Goal: Transaction & Acquisition: Download file/media

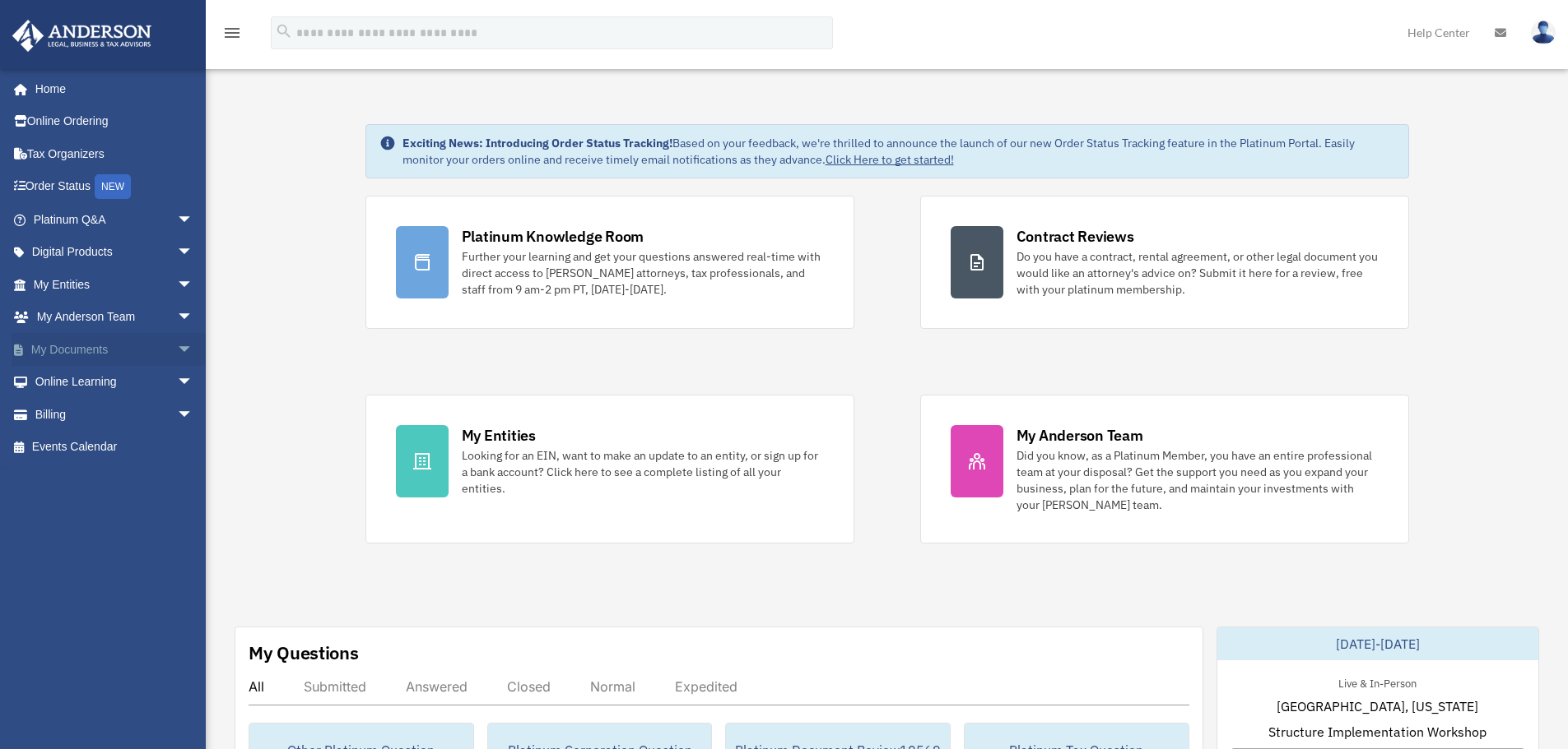
click at [69, 350] on link "My Documents arrow_drop_down" at bounding box center [115, 349] width 207 height 33
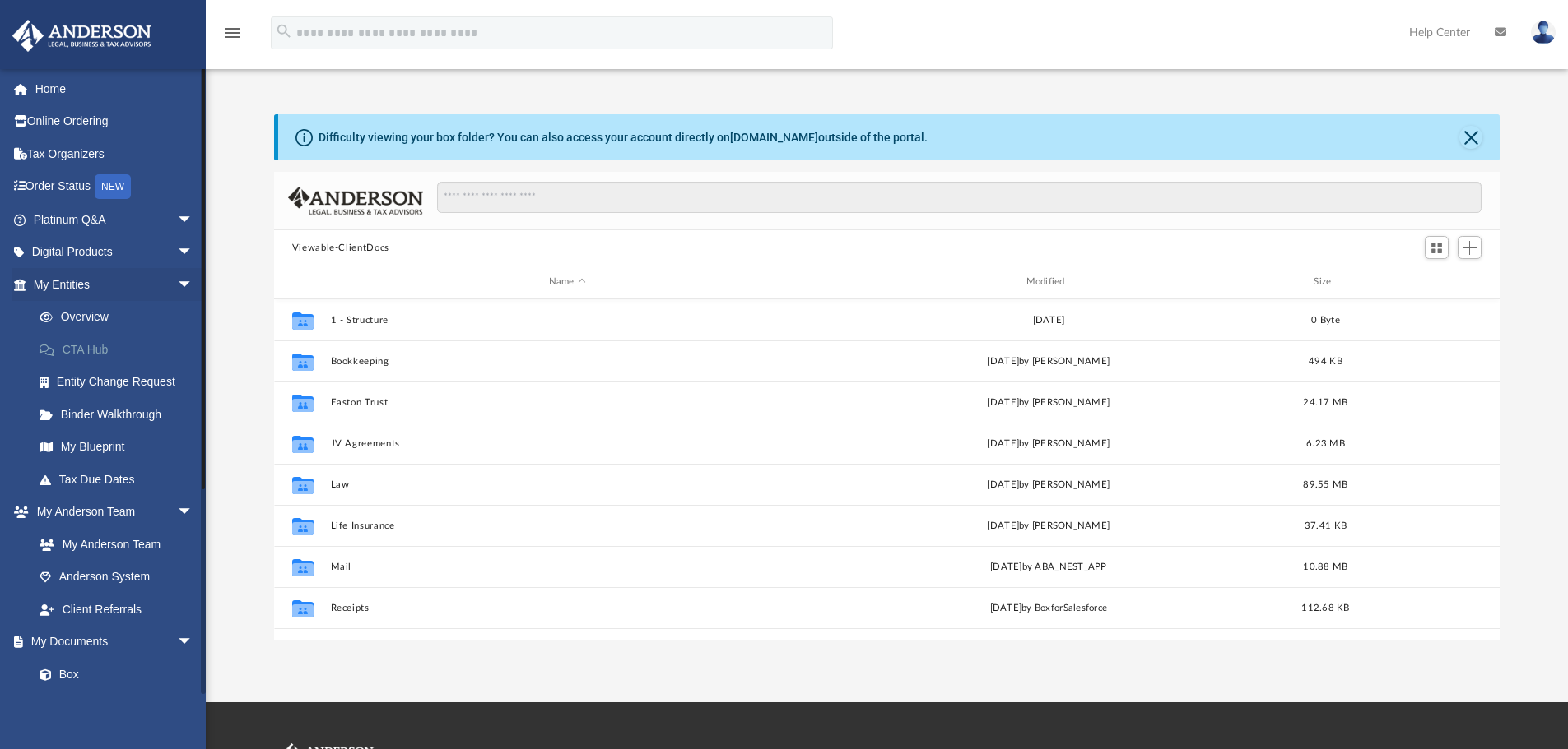
scroll to position [362, 1213]
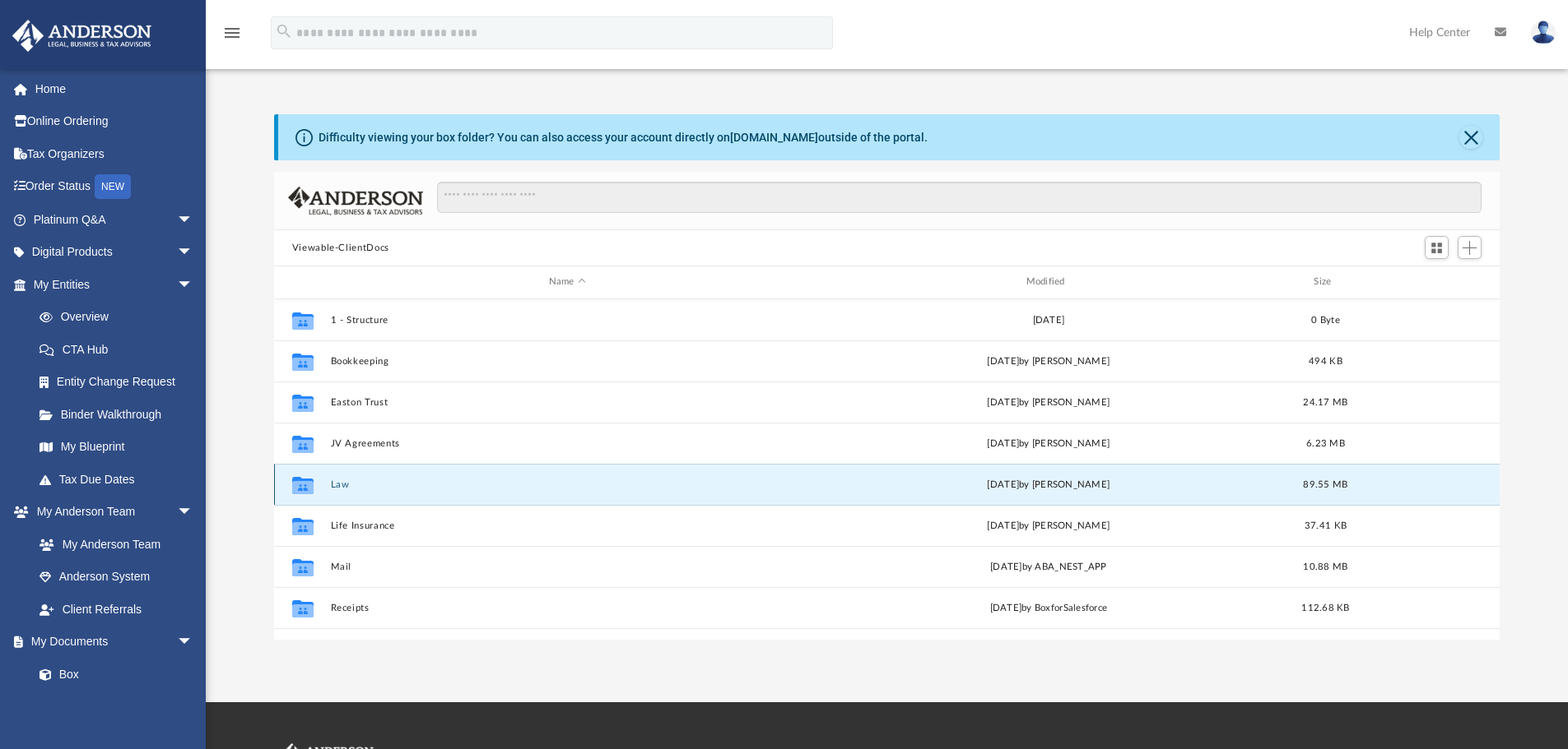
click at [332, 486] on button "Law" at bounding box center [567, 485] width 474 height 11
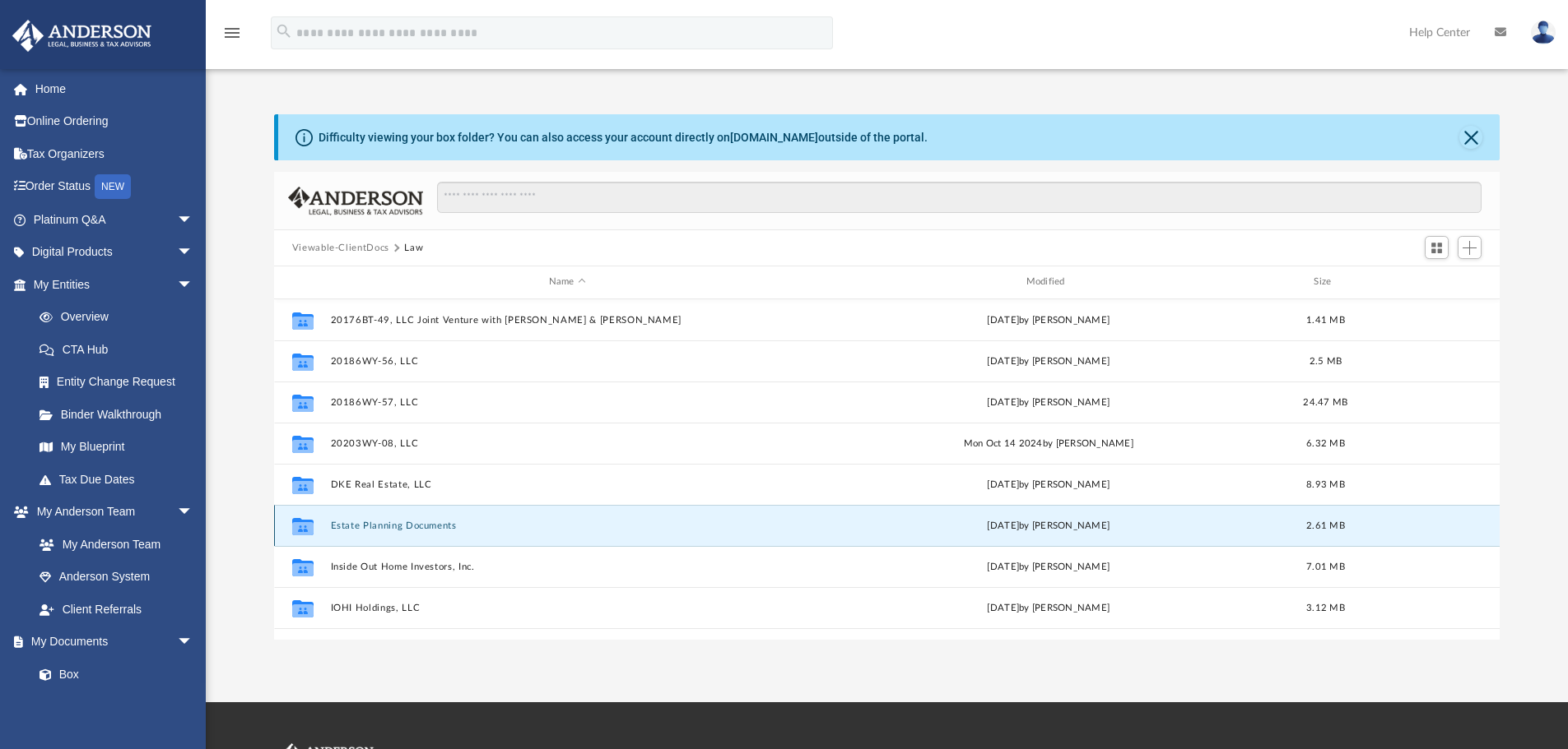
click at [430, 525] on button "Estate Planning Documents" at bounding box center [567, 526] width 474 height 11
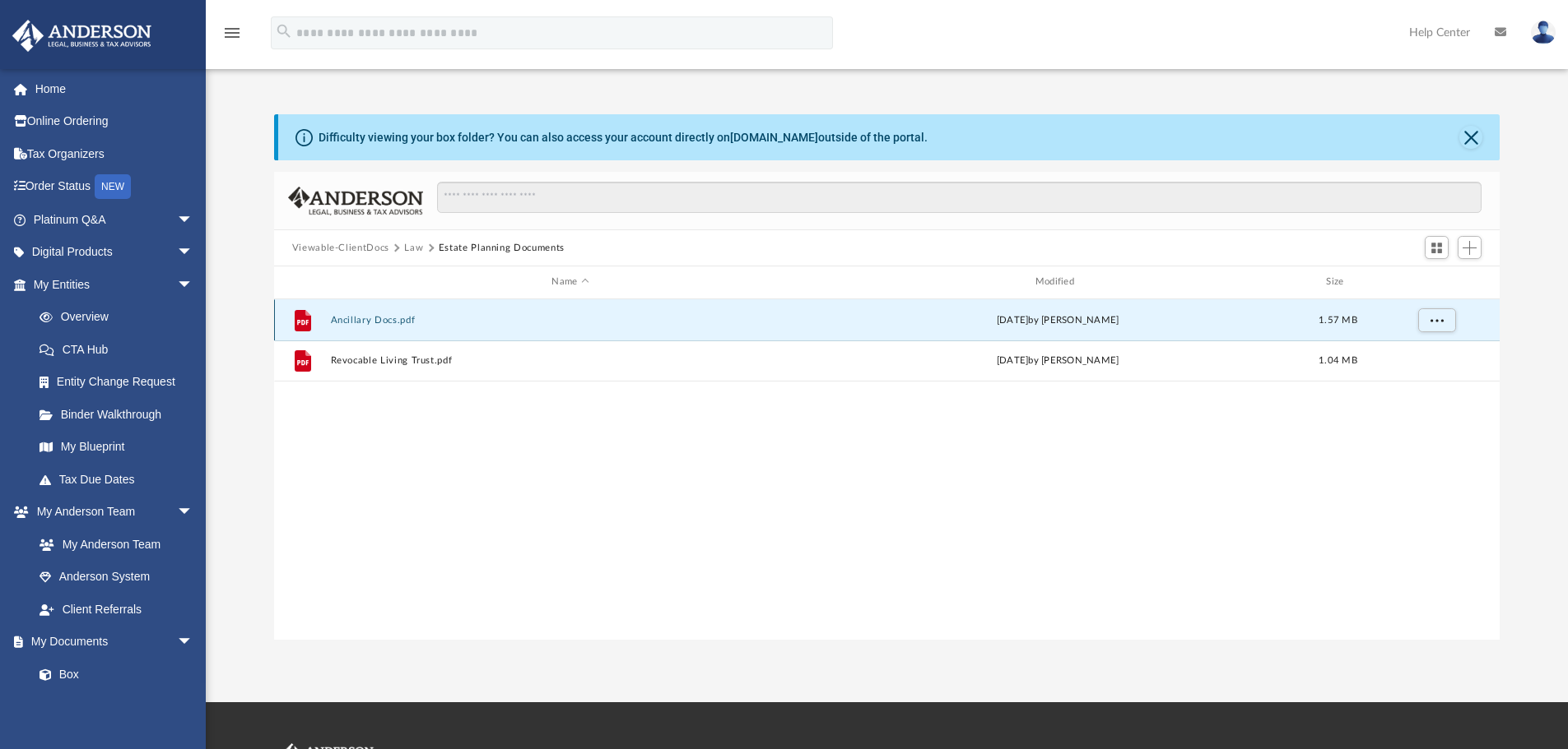
click at [370, 321] on button "Ancillary Docs.pdf" at bounding box center [569, 321] width 480 height 11
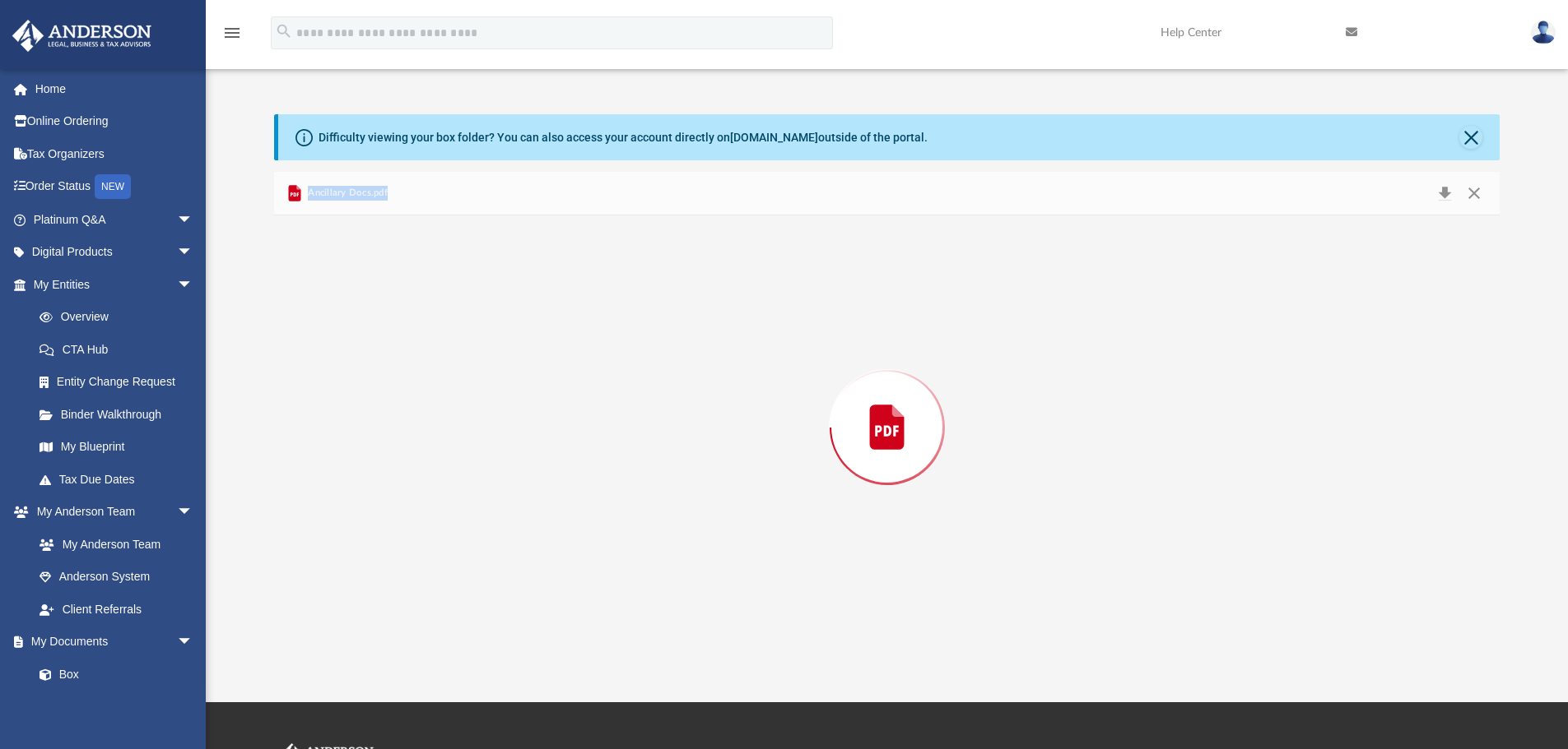
click at [370, 321] on div "Preview" at bounding box center [887, 427] width 1226 height 425
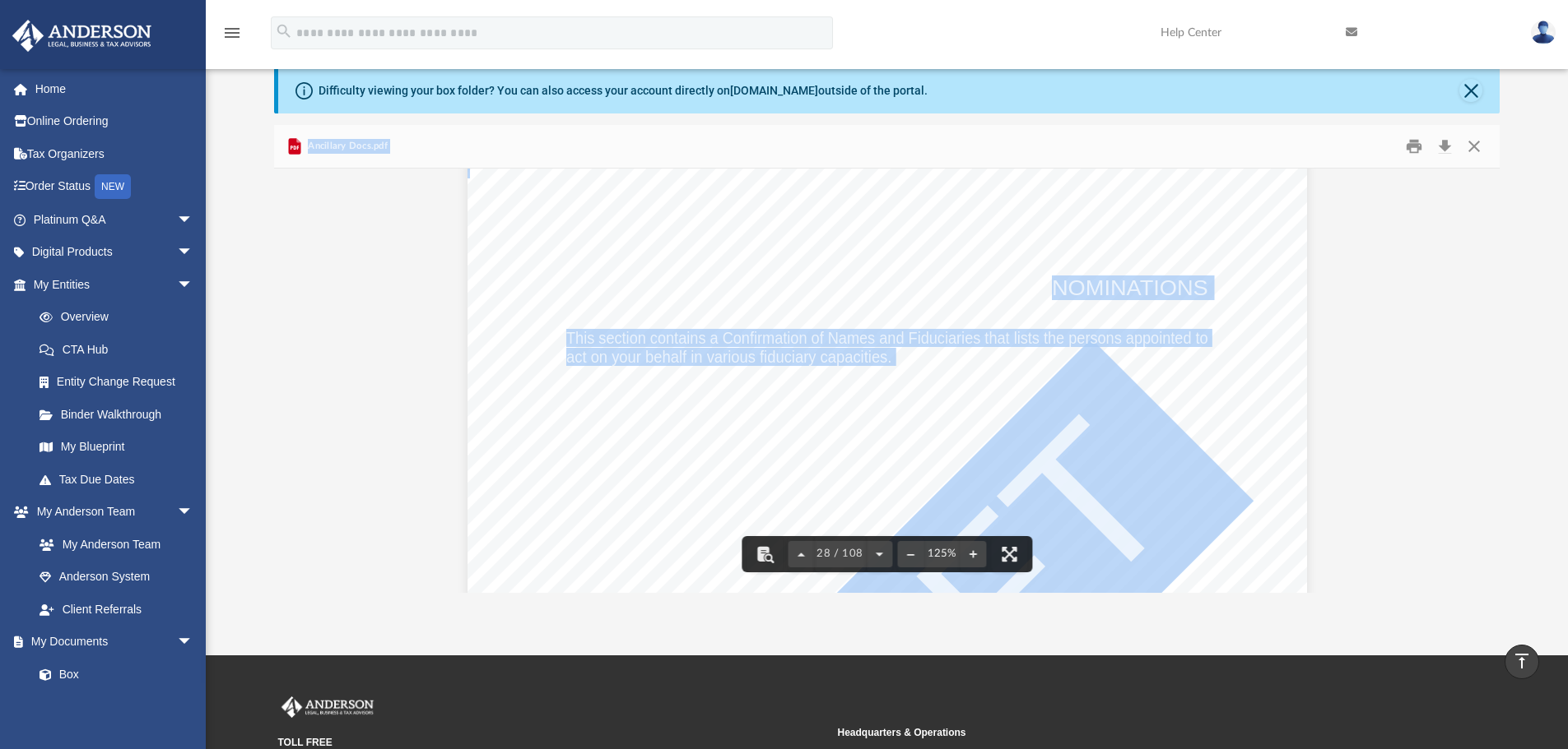
scroll to position [41, 0]
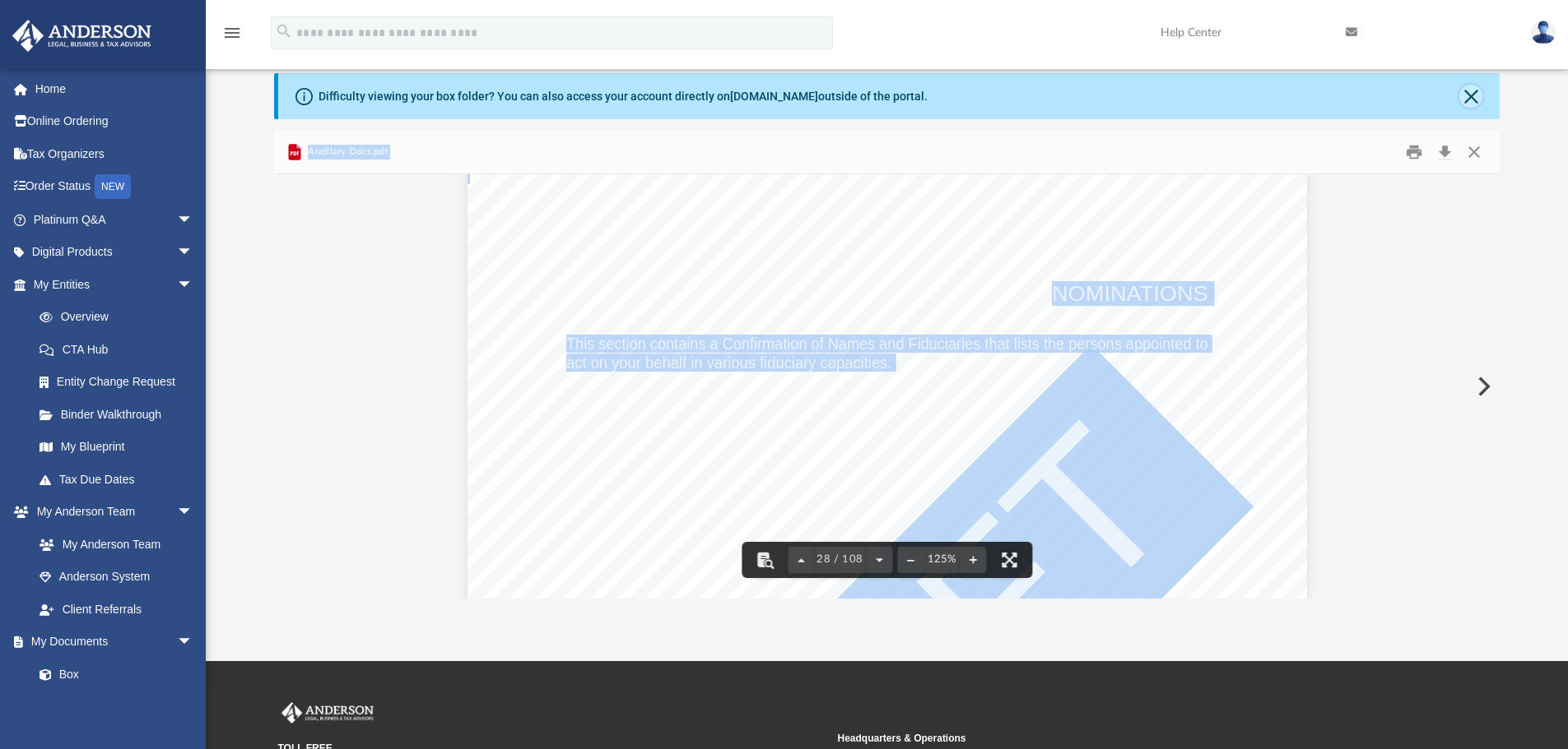
click at [1471, 100] on button "Close" at bounding box center [1471, 96] width 23 height 23
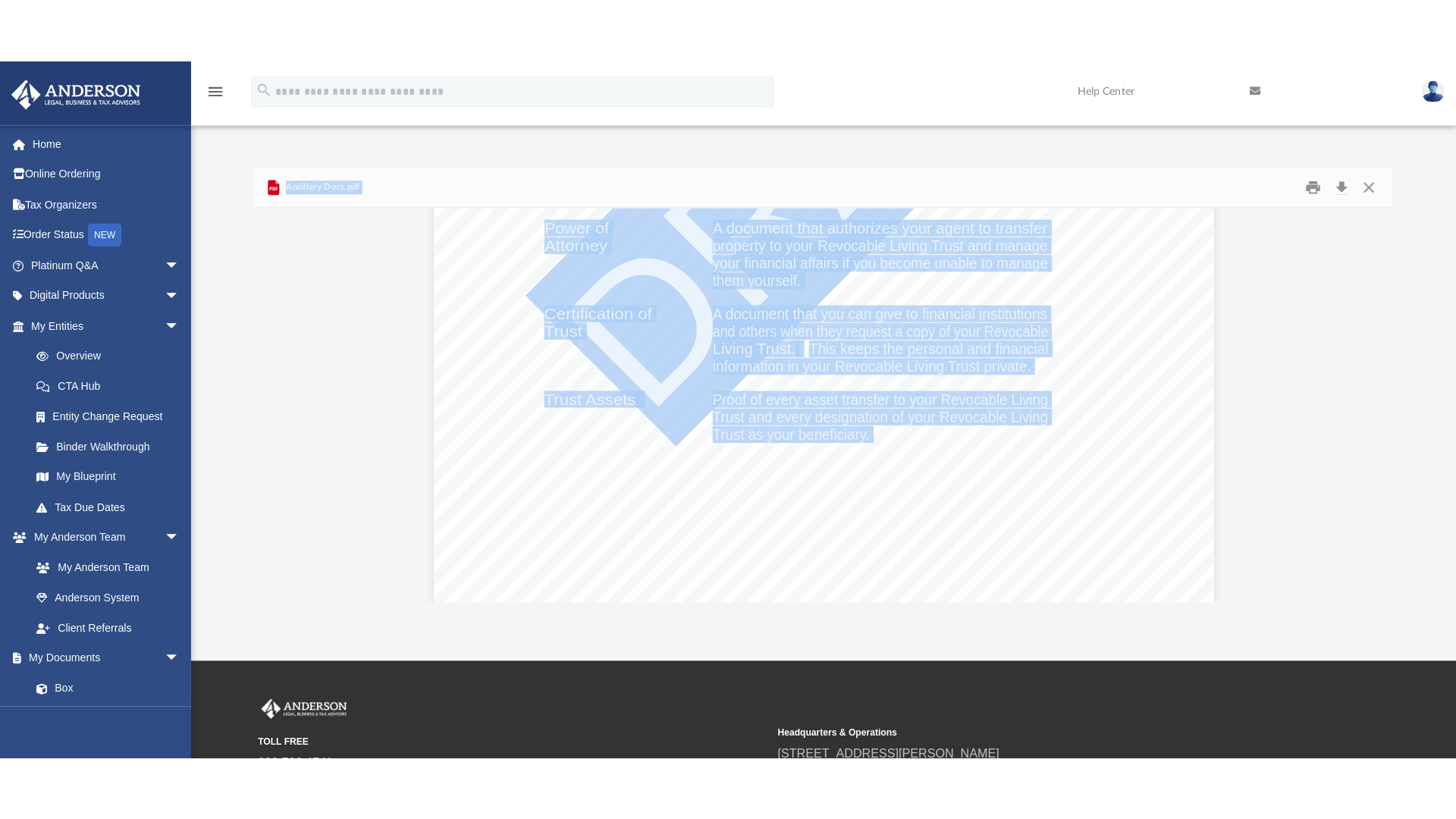
scroll to position [1592, 0]
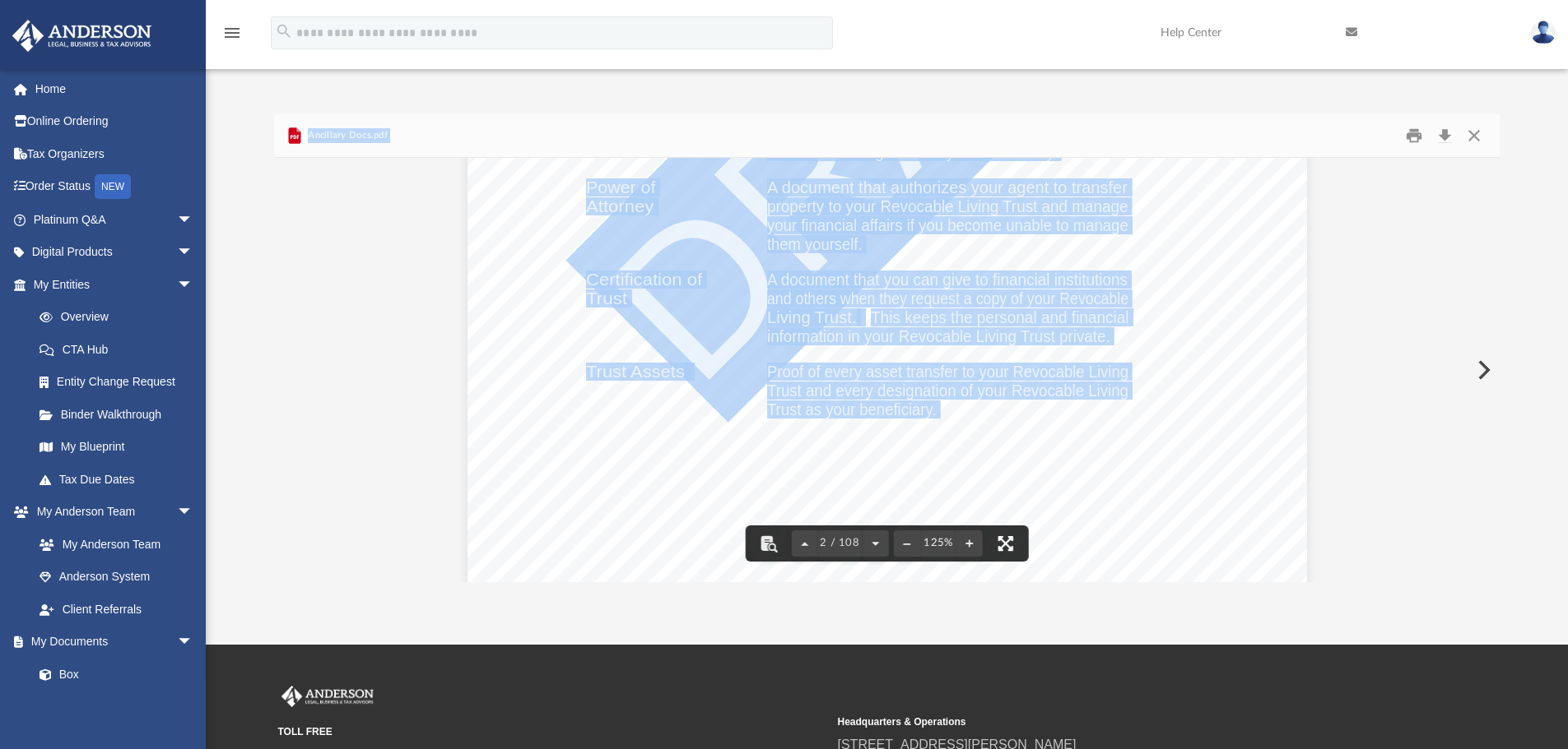
click at [1000, 550] on button "File preview" at bounding box center [1005, 543] width 37 height 37
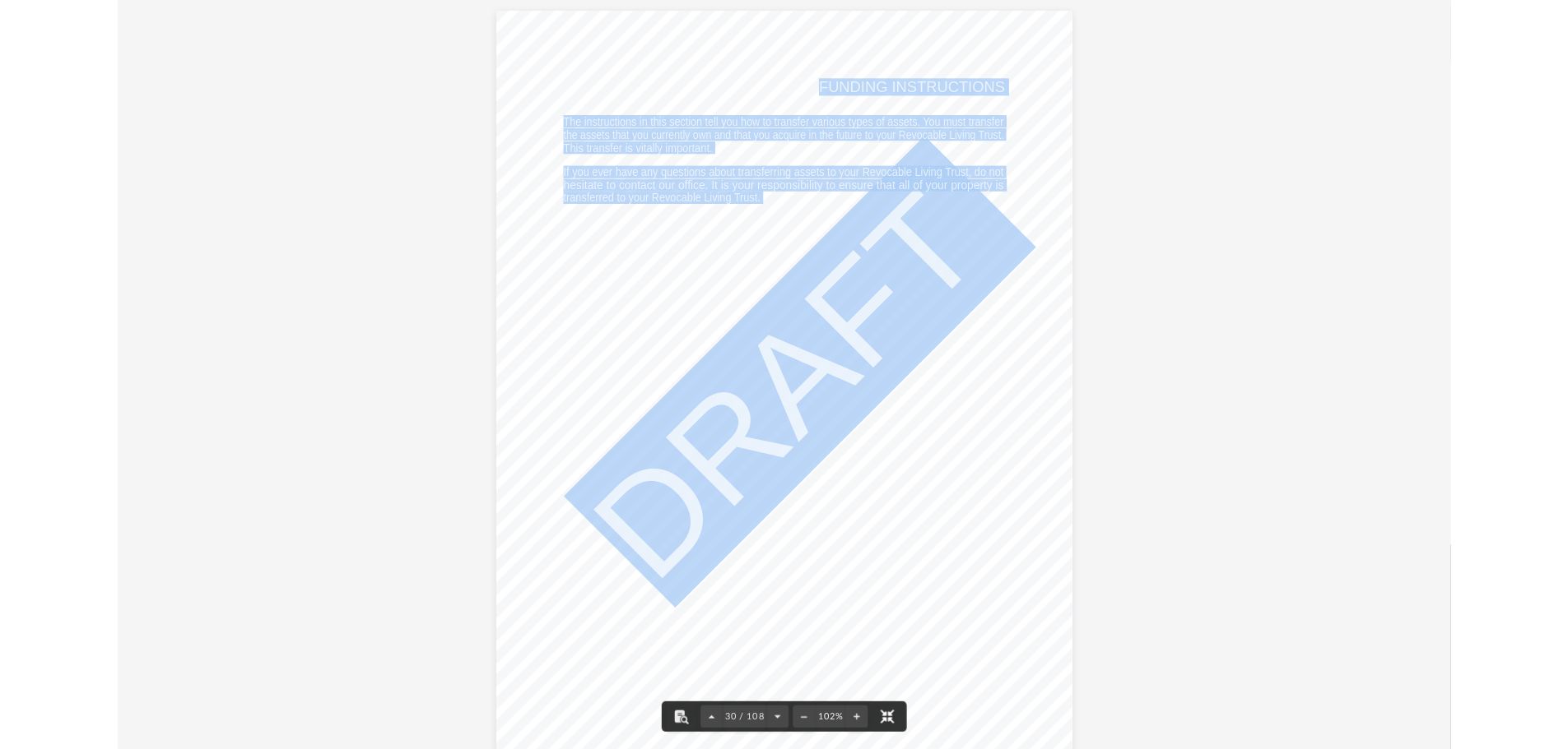
scroll to position [27271, 0]
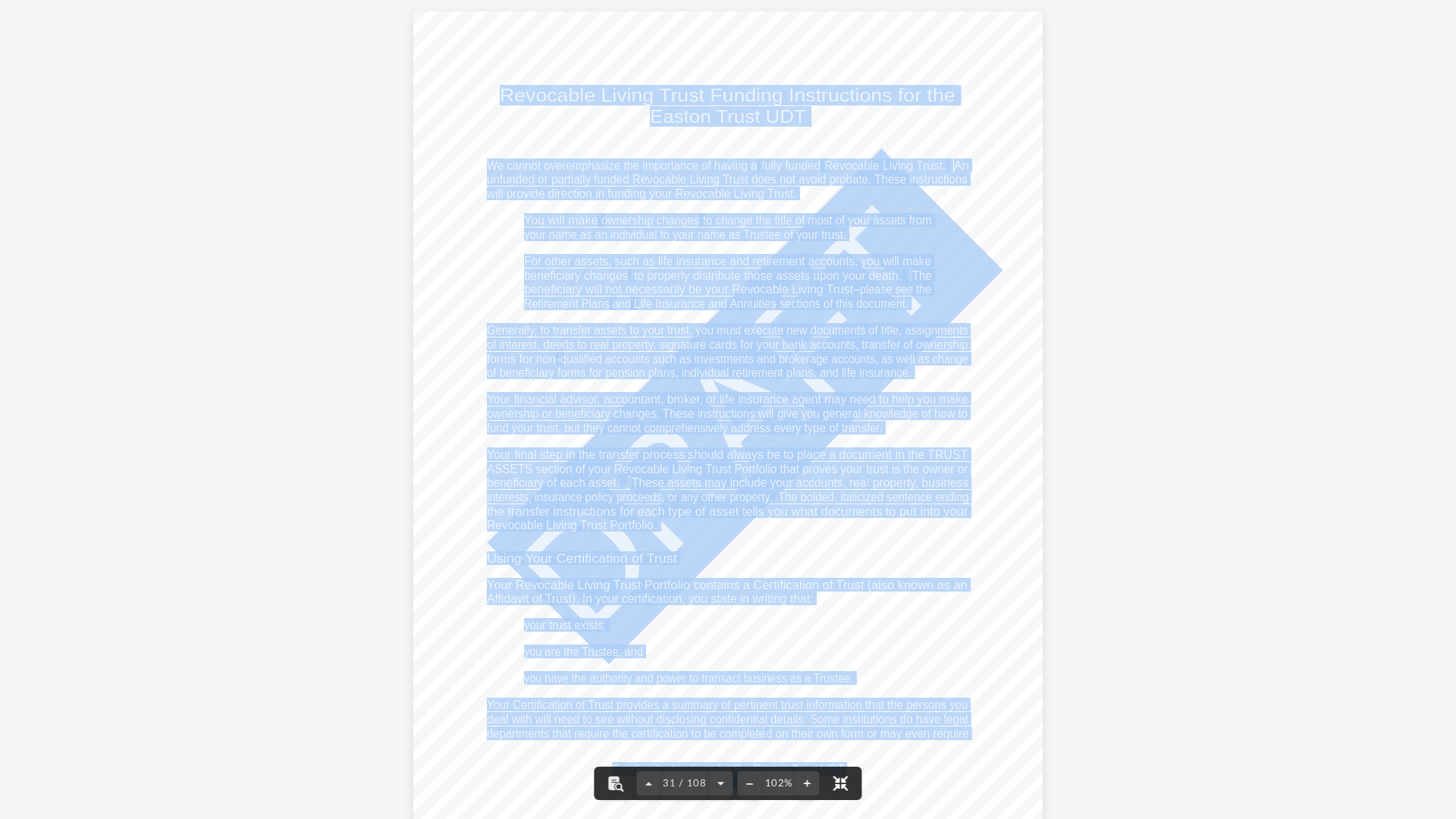
click at [841, 690] on button "File preview" at bounding box center [840, 783] width 34 height 34
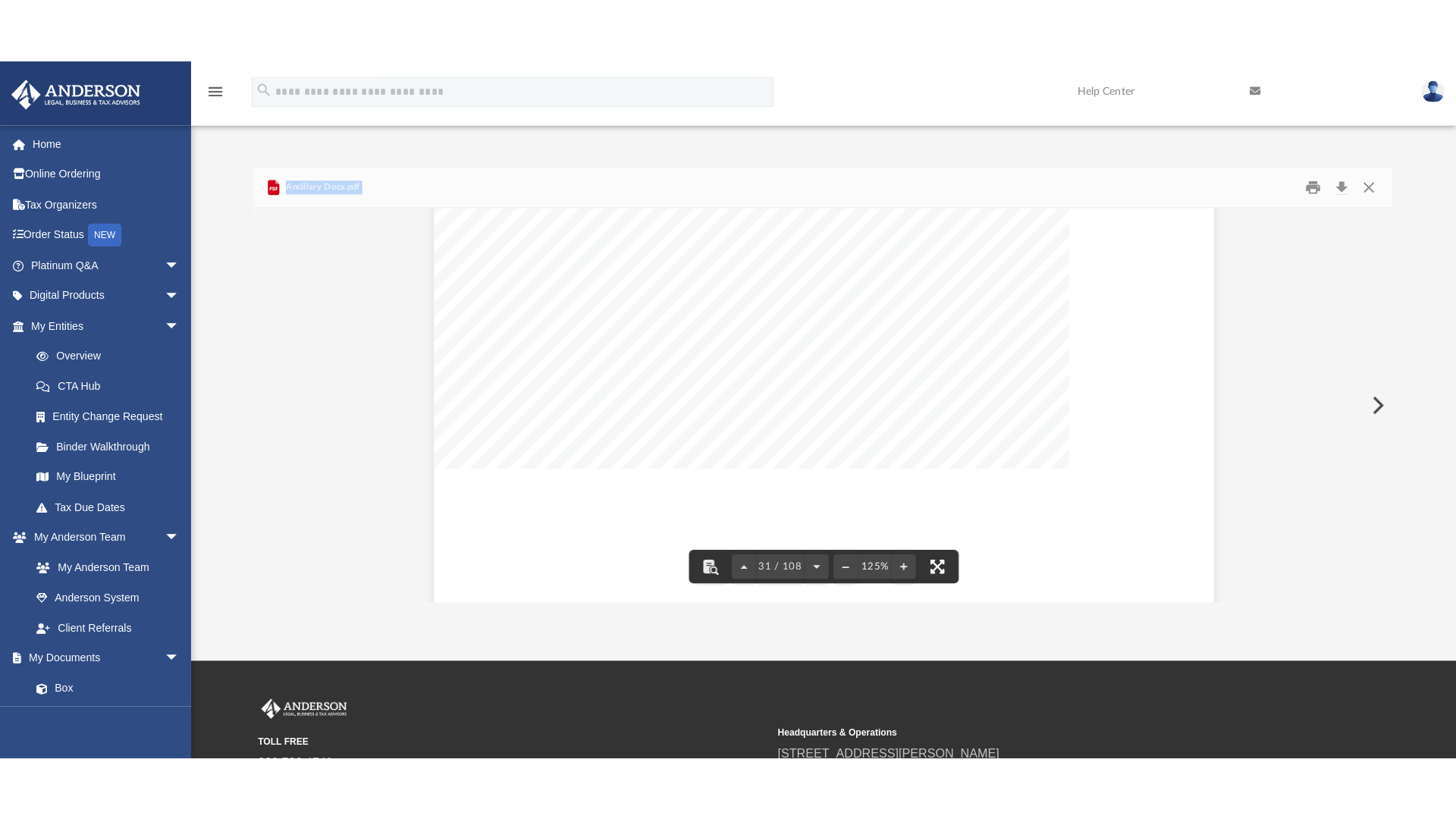
scroll to position [30700, 0]
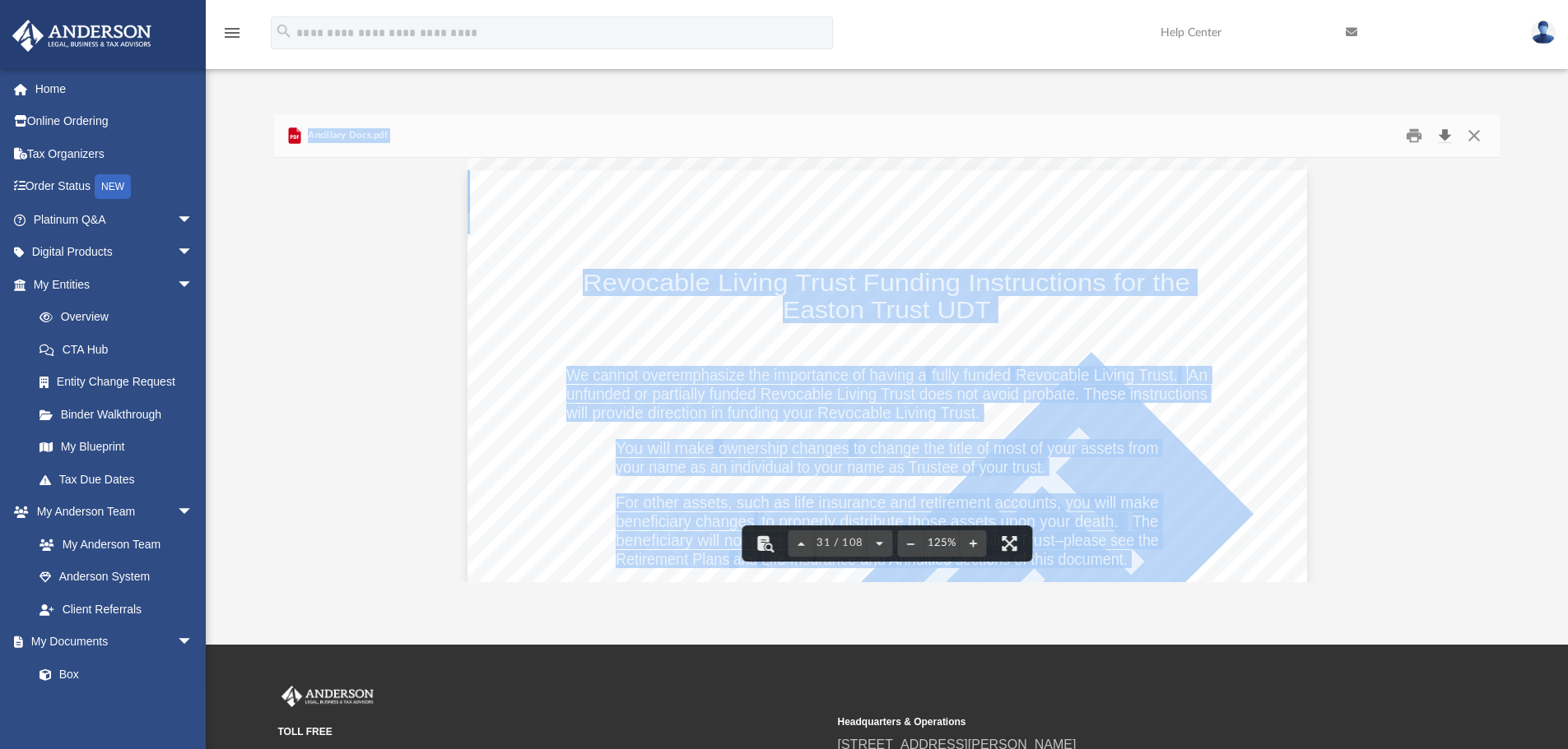
click at [1443, 136] on button "Download" at bounding box center [1443, 136] width 29 height 26
click at [1412, 136] on button "Print" at bounding box center [1413, 136] width 33 height 26
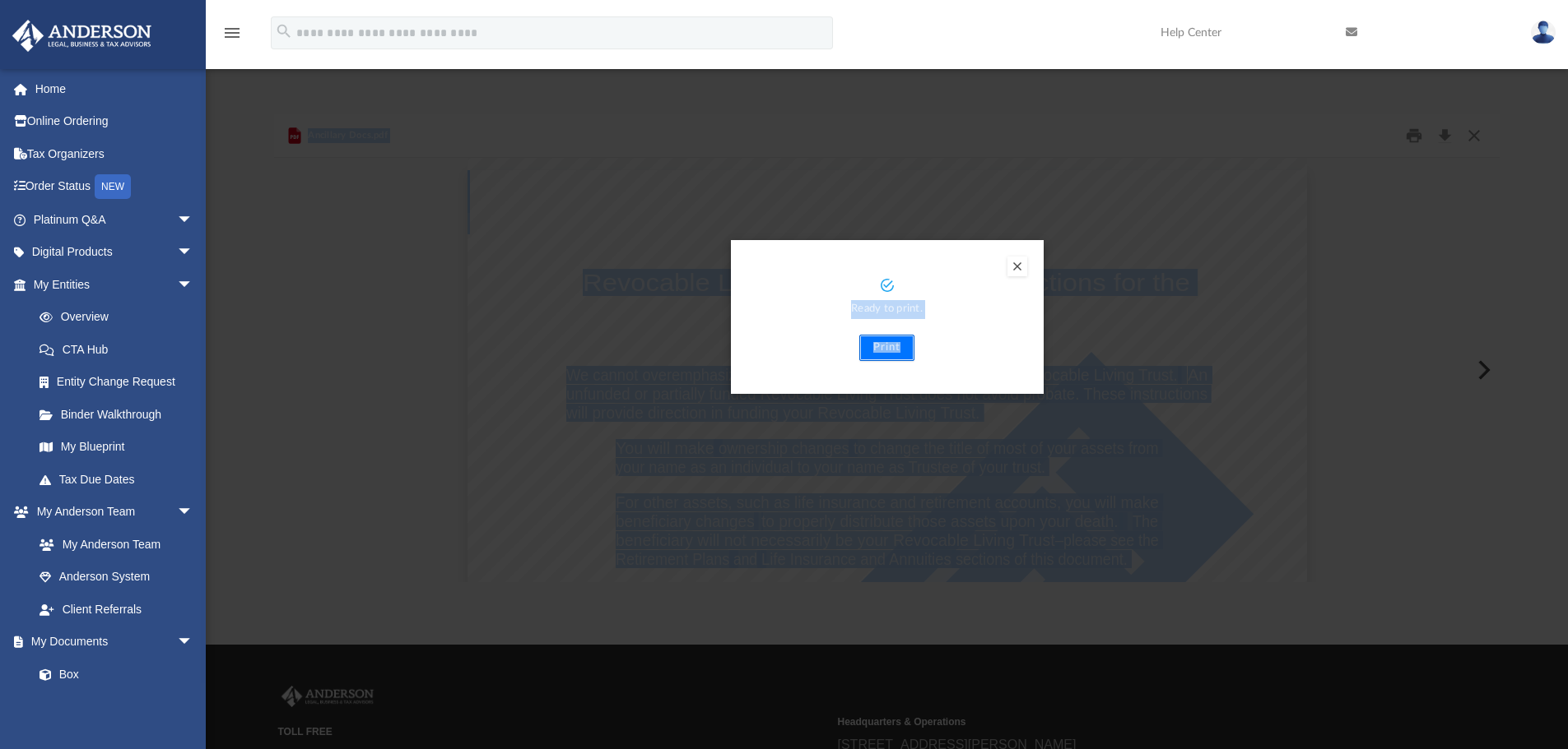
click at [886, 347] on button "Print" at bounding box center [886, 348] width 55 height 27
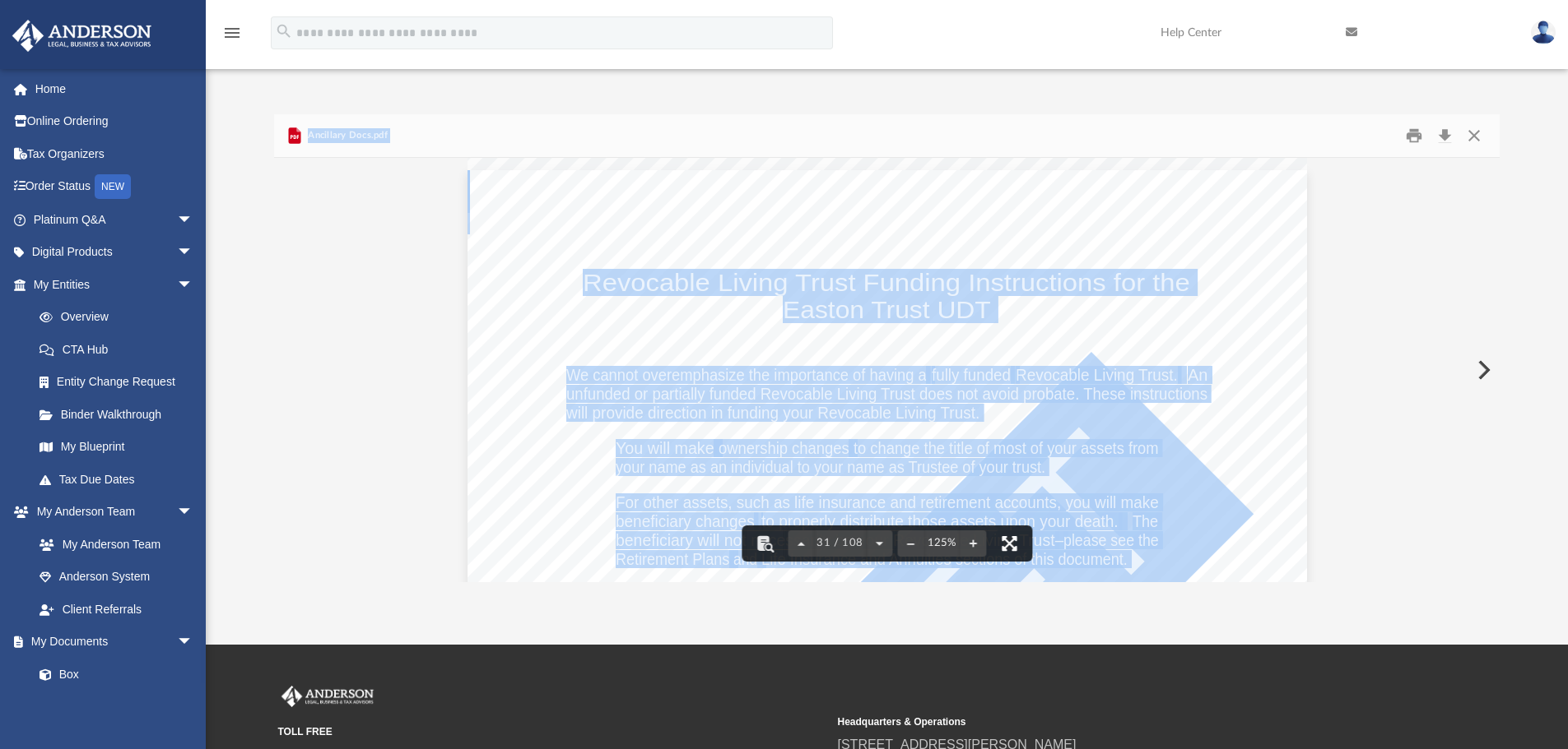
click at [1013, 541] on button "File preview" at bounding box center [1009, 543] width 37 height 37
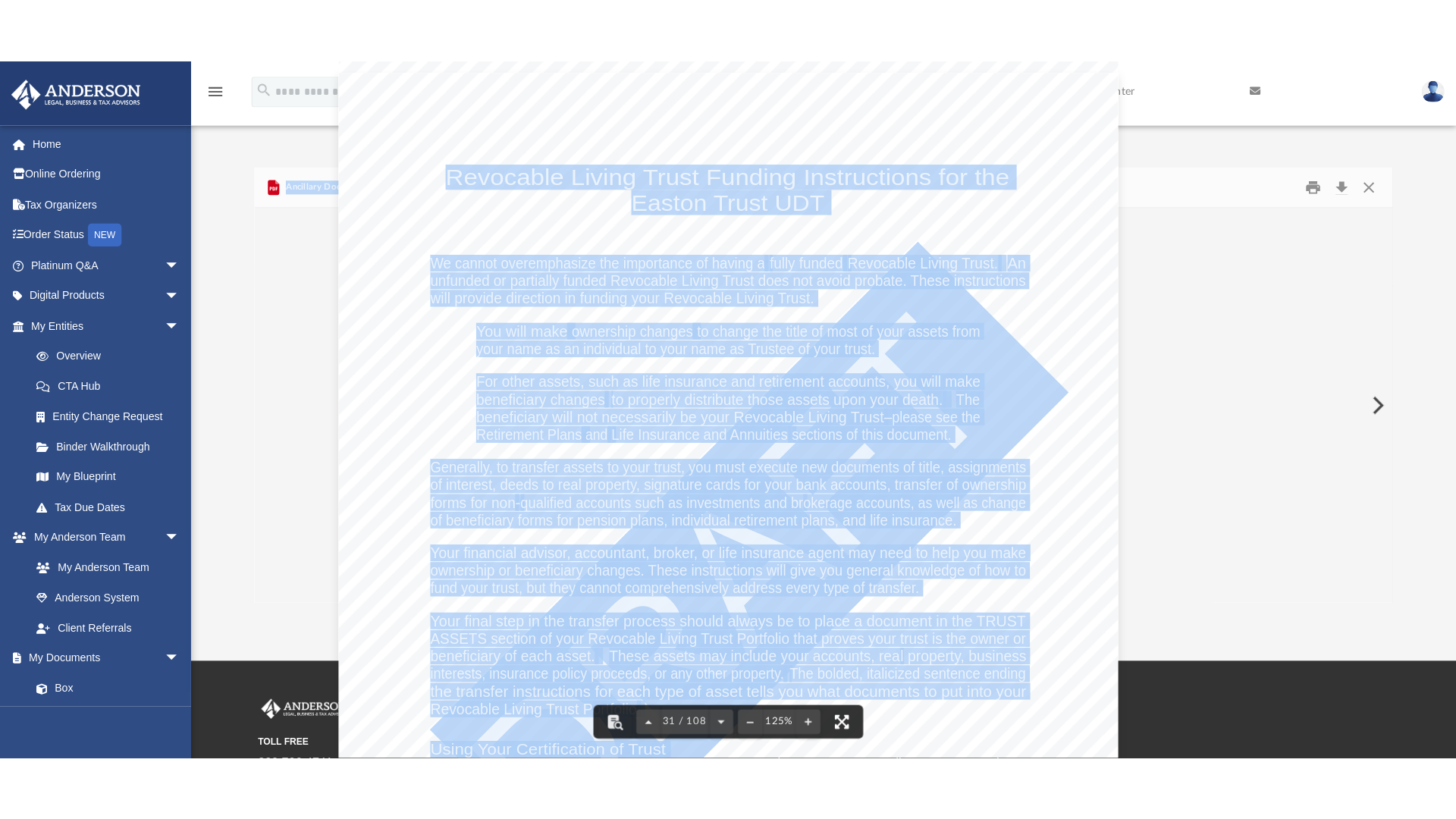
scroll to position [25129, 0]
